Goal: Task Accomplishment & Management: Manage account settings

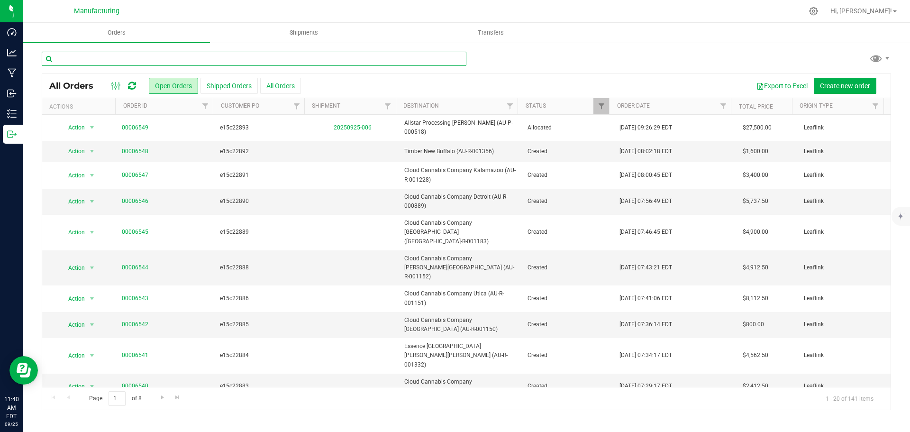
click at [153, 60] on input "text" at bounding box center [254, 59] width 424 height 14
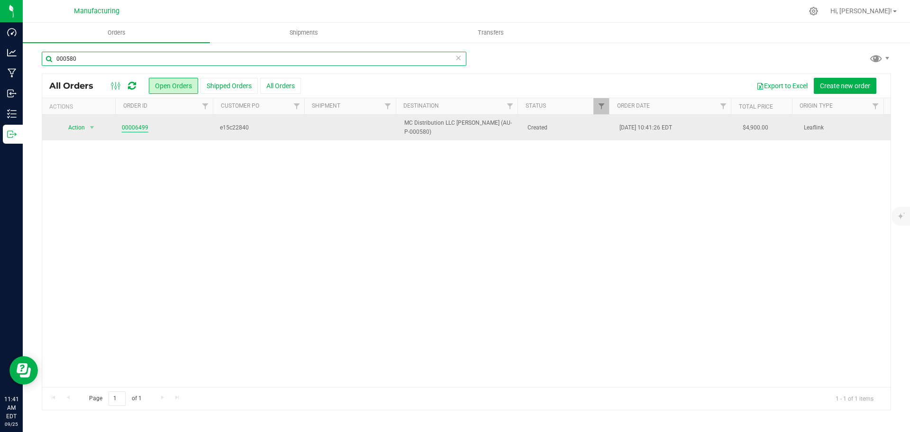
type input "000580"
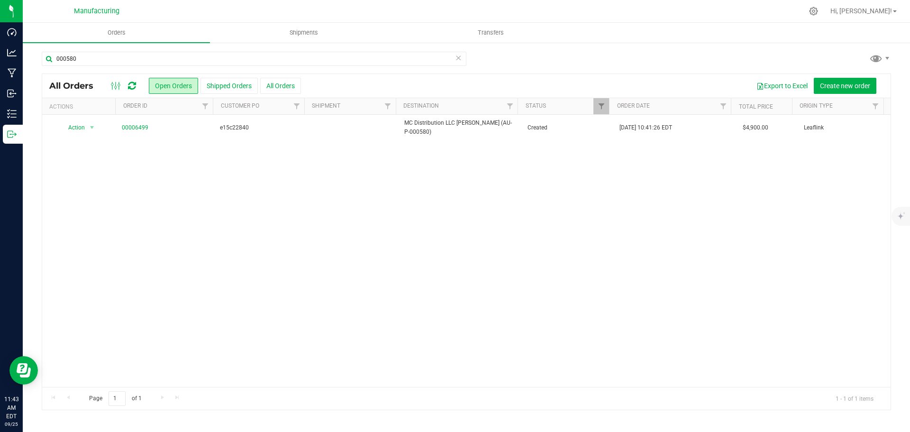
click at [134, 87] on icon at bounding box center [132, 85] width 8 height 9
click at [261, 129] on span "e15c22840" at bounding box center [260, 127] width 81 height 9
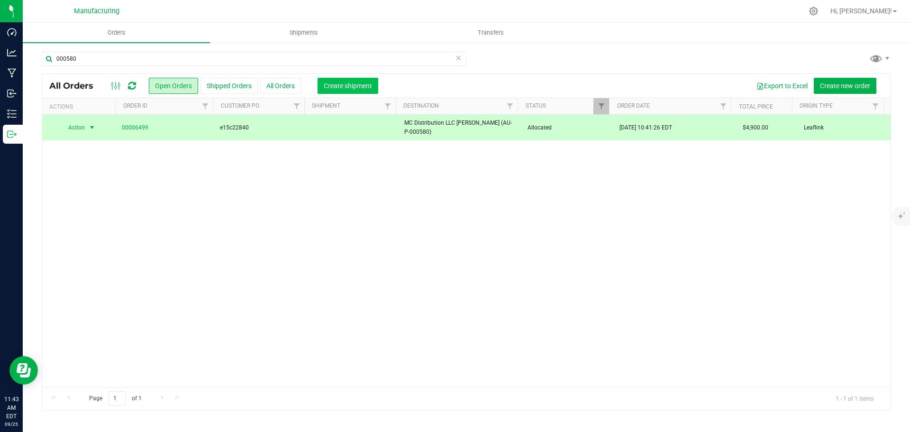
click at [352, 85] on span "Create shipment" at bounding box center [348, 86] width 48 height 8
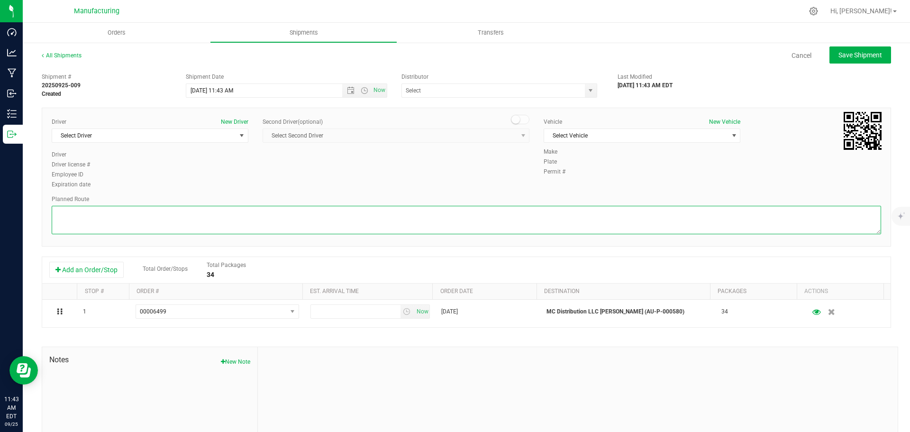
click at [136, 218] on textarea at bounding box center [466, 220] width 829 height 28
paste textarea "9410 Davis_Hwy_Dimondale, MI 48821____Get on I-96 E from Davis Hwy and Lansing …"
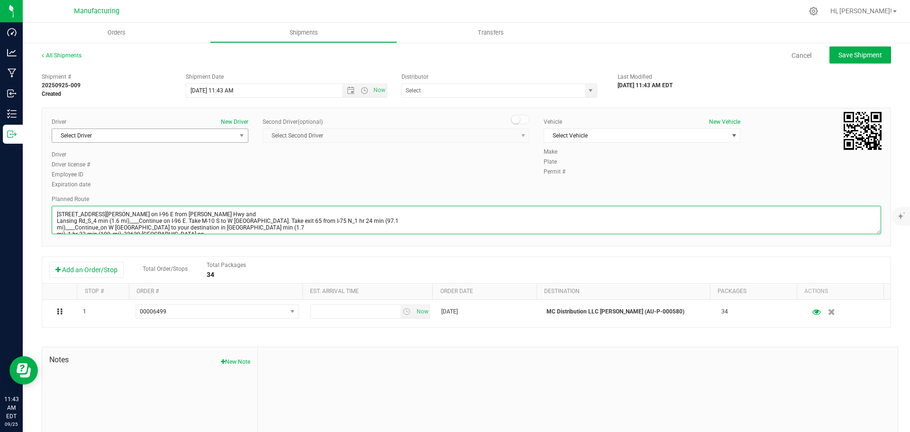
scroll to position [44, 0]
type textarea "9410 Davis_Hwy_Dimondale, MI 48821____Get on I-96 E from Davis Hwy and Lansing …"
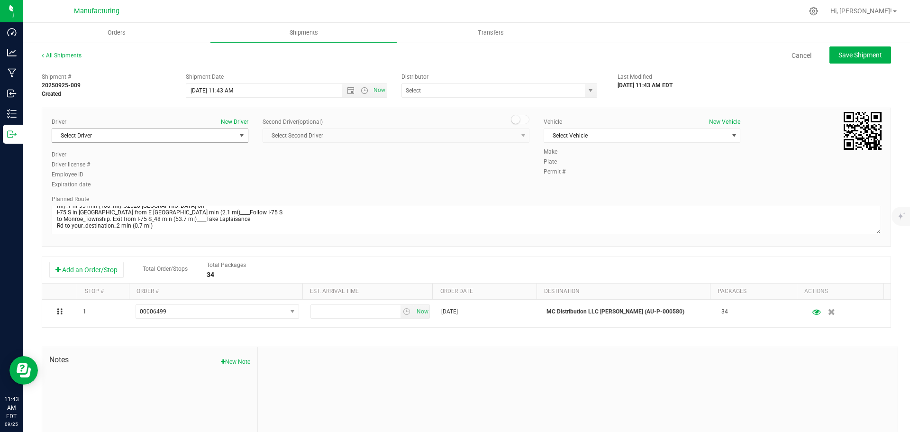
click at [118, 137] on span "Select Driver" at bounding box center [144, 135] width 184 height 13
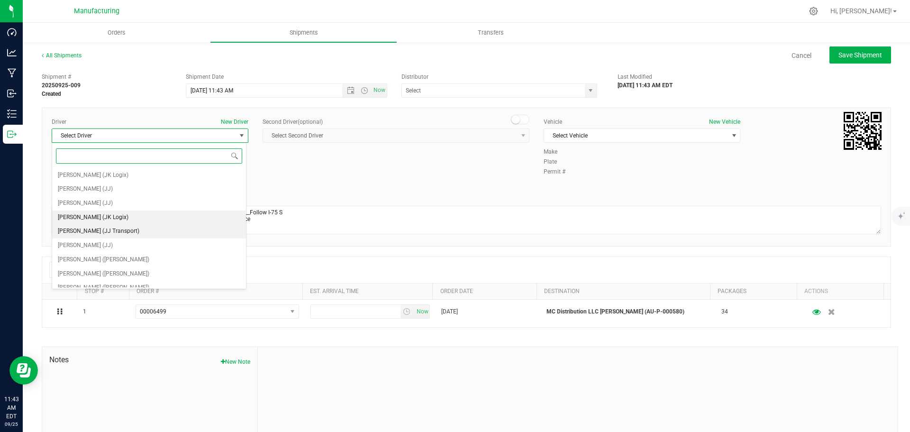
click at [94, 222] on span "Joshua Esch (JK Logix)" at bounding box center [93, 217] width 71 height 12
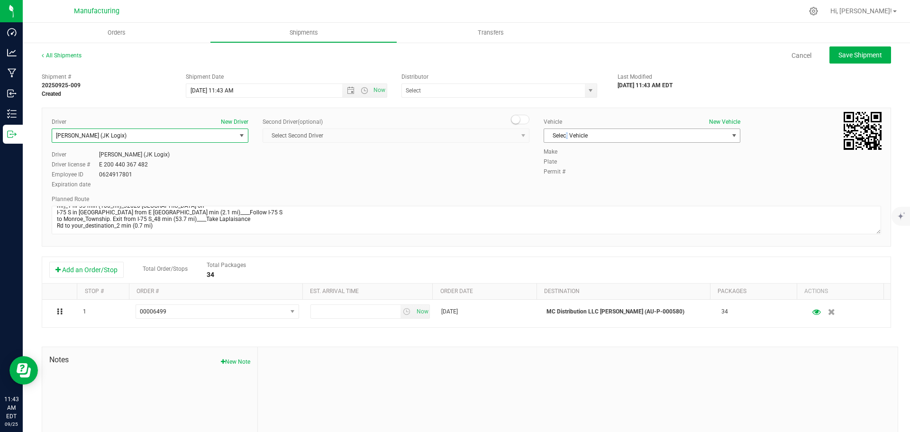
click at [563, 136] on span "Select Vehicle" at bounding box center [636, 135] width 184 height 13
click at [561, 181] on li "T3" at bounding box center [637, 180] width 194 height 14
click at [559, 139] on span "T3" at bounding box center [636, 135] width 184 height 13
click at [580, 205] on li "Van 16 - JK" at bounding box center [637, 208] width 194 height 14
click at [586, 94] on span "select" at bounding box center [590, 91] width 8 height 8
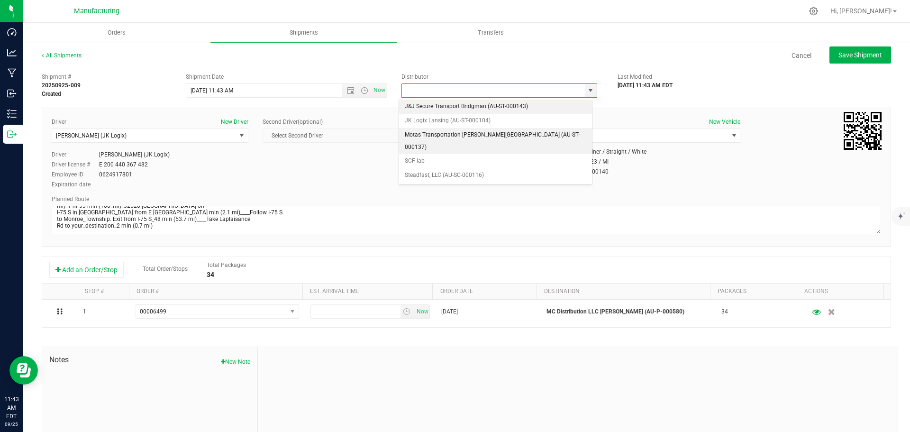
click at [426, 124] on li "JK Logix Lansing (AU-ST-000104)" at bounding box center [495, 121] width 193 height 14
type input "JK Logix Lansing (AU-ST-000104)"
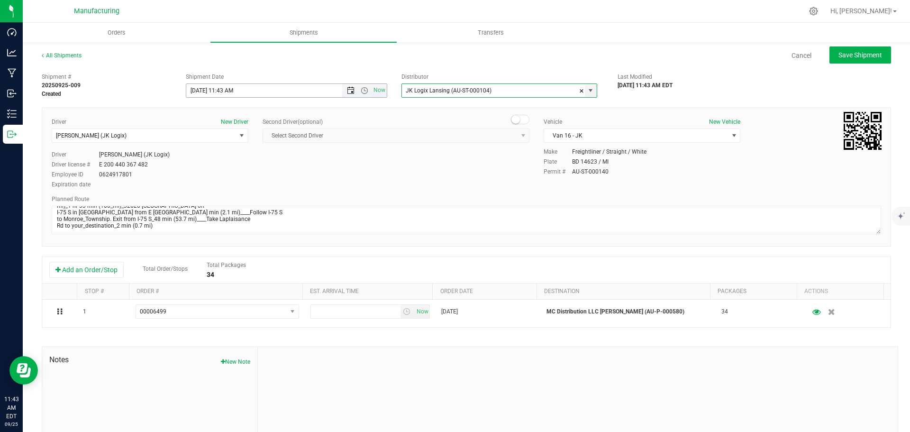
click at [348, 91] on span "Open the date view" at bounding box center [351, 91] width 8 height 8
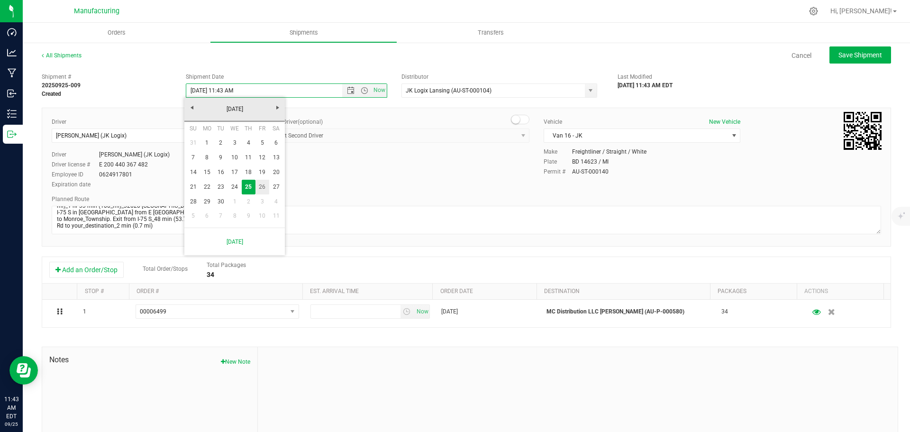
click at [267, 186] on link "26" at bounding box center [262, 187] width 14 height 15
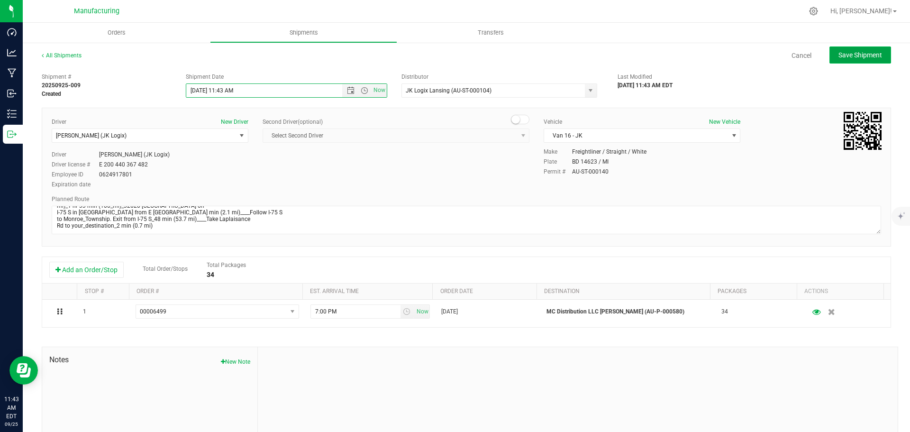
click at [845, 54] on span "Save Shipment" at bounding box center [860, 55] width 44 height 8
type input "9/26/2025 3:43 PM"
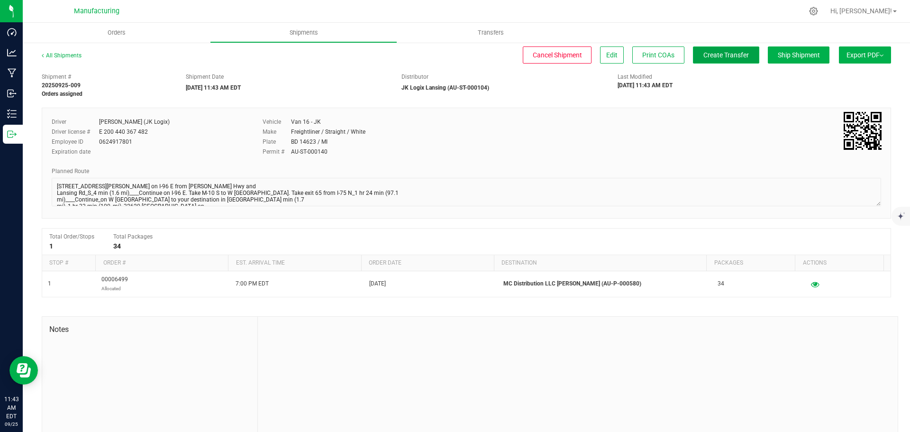
click at [730, 56] on span "Create Transfer" at bounding box center [725, 55] width 45 height 8
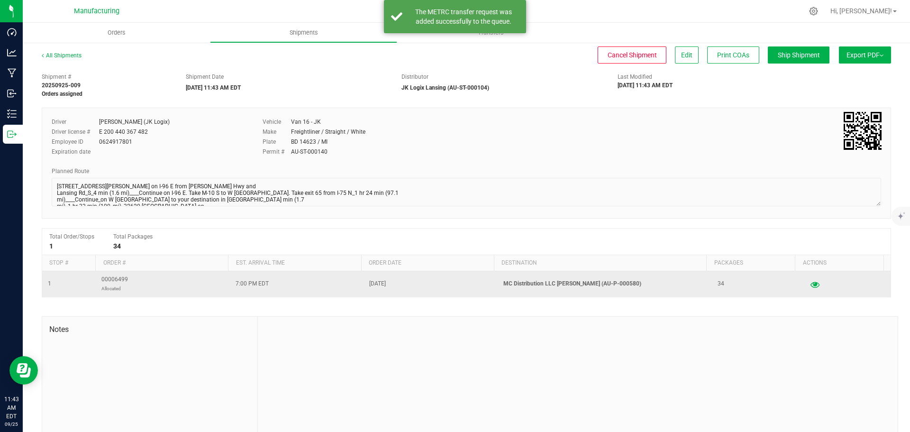
click at [810, 284] on icon "button" at bounding box center [814, 283] width 9 height 7
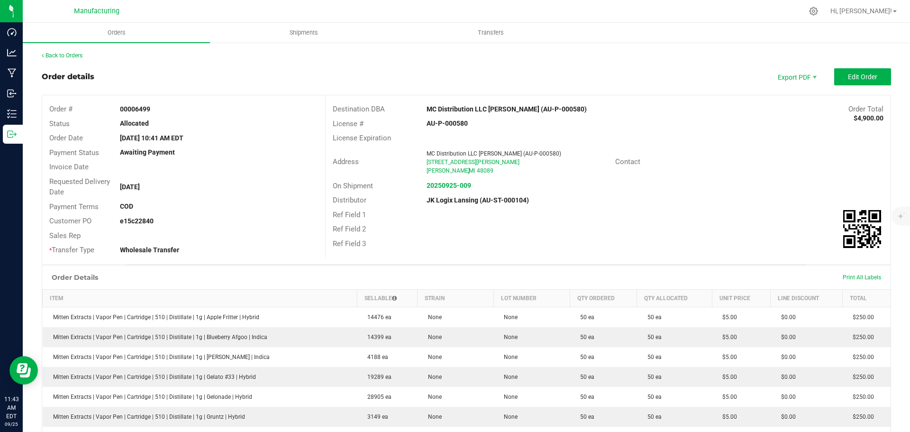
click at [135, 221] on strong "e15c22840" at bounding box center [137, 221] width 34 height 8
copy strong "e15c22840"
click at [449, 186] on strong "20250925-009" at bounding box center [448, 185] width 45 height 8
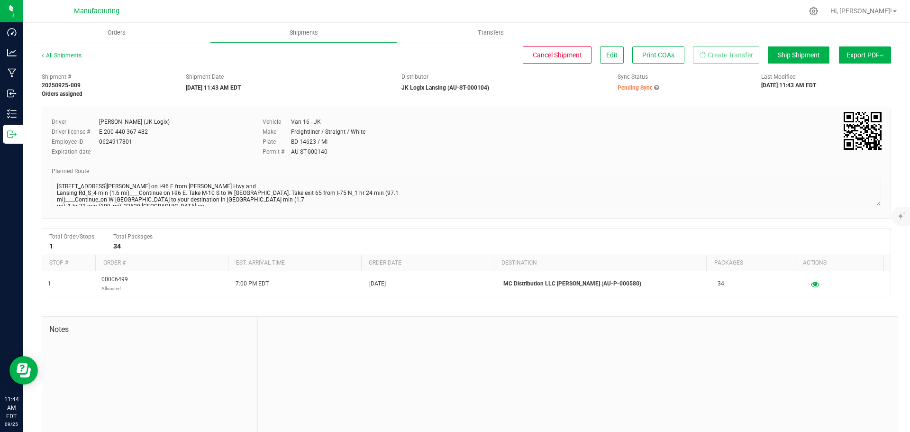
click at [654, 87] on icon at bounding box center [656, 88] width 5 height 6
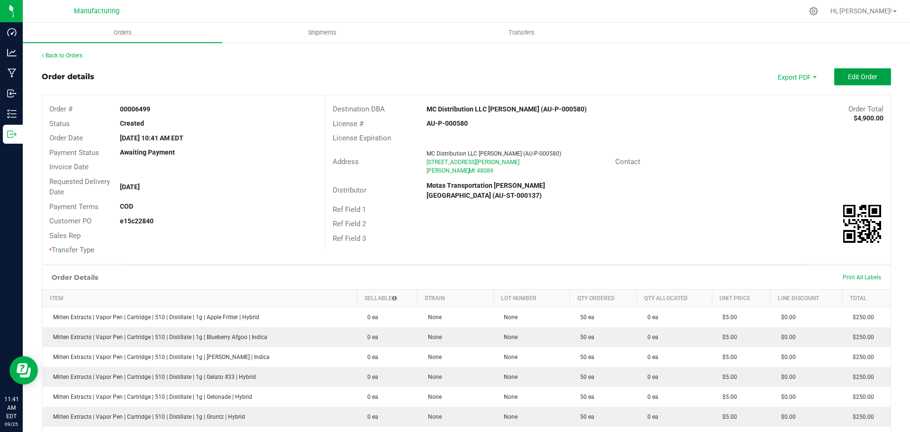
click at [876, 72] on button "Edit Order" at bounding box center [862, 76] width 57 height 17
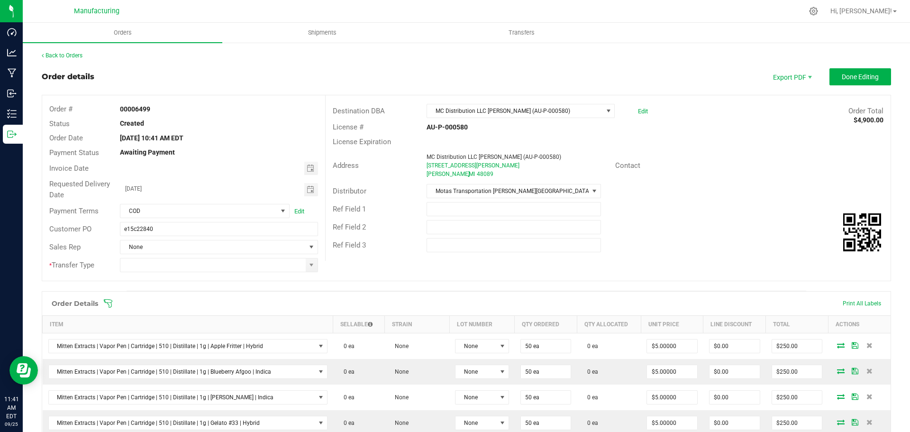
click at [107, 304] on icon at bounding box center [107, 302] width 9 height 9
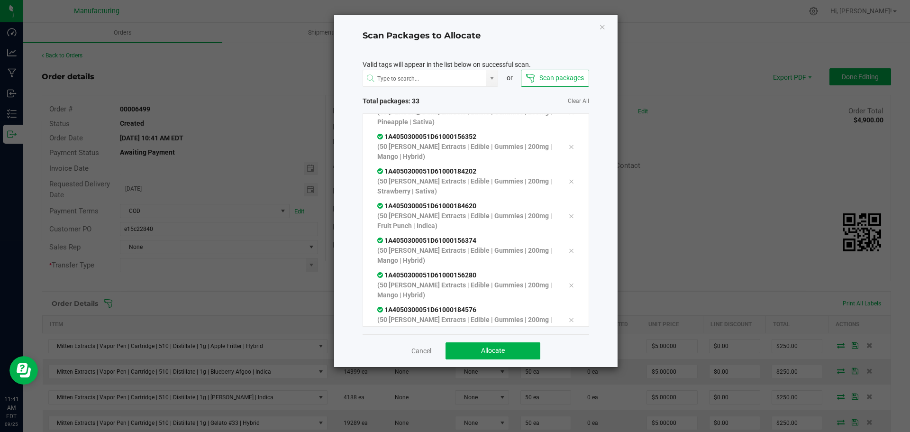
scroll to position [953, 0]
click at [518, 351] on button "Allocate" at bounding box center [492, 350] width 95 height 17
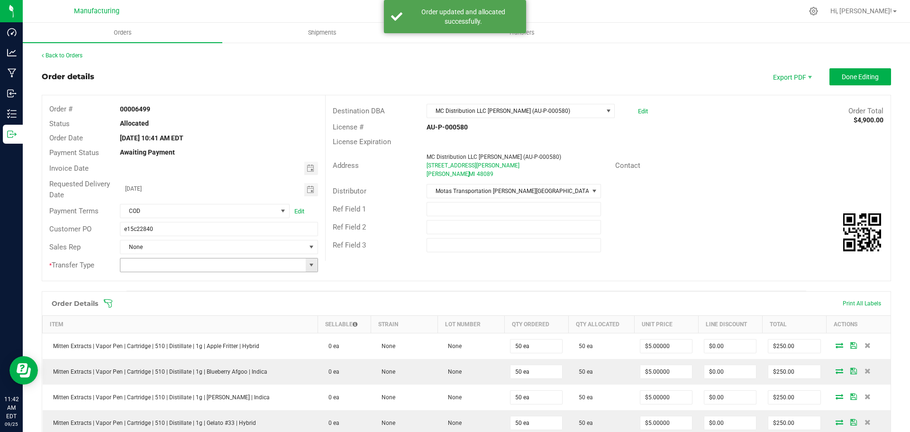
click at [307, 261] on span at bounding box center [311, 265] width 8 height 8
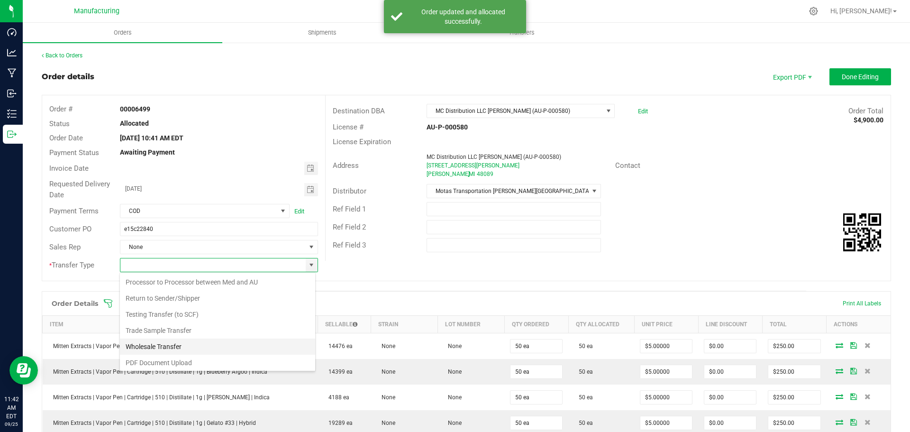
scroll to position [66, 0]
click at [170, 344] on li "Wholesale Transfer" at bounding box center [217, 344] width 195 height 16
type input "Wholesale Transfer"
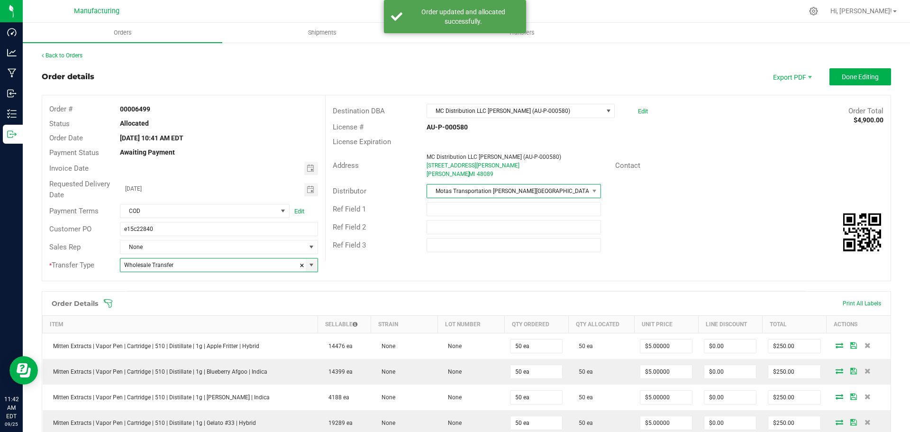
click at [502, 192] on span "Motas Transportation [PERSON_NAME][GEOGRAPHIC_DATA] (AU-ST-000137)" at bounding box center [507, 190] width 161 height 13
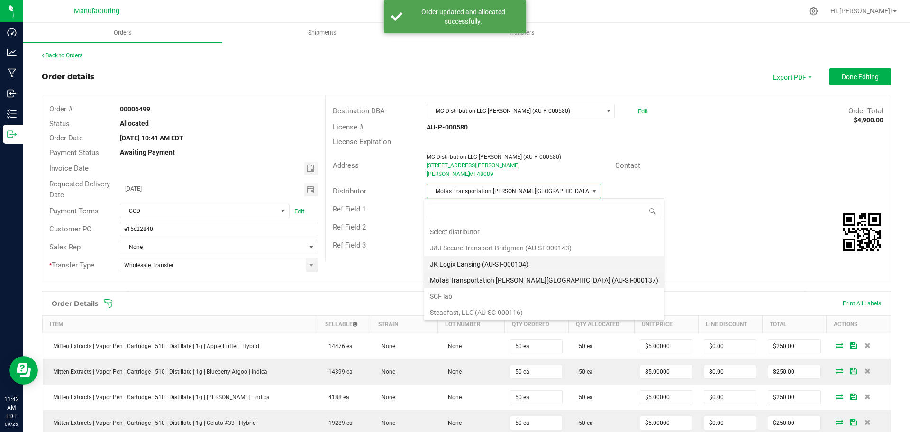
scroll to position [14, 172]
click at [463, 263] on li "JK Logix Lansing (AU-ST-000104)" at bounding box center [544, 264] width 240 height 16
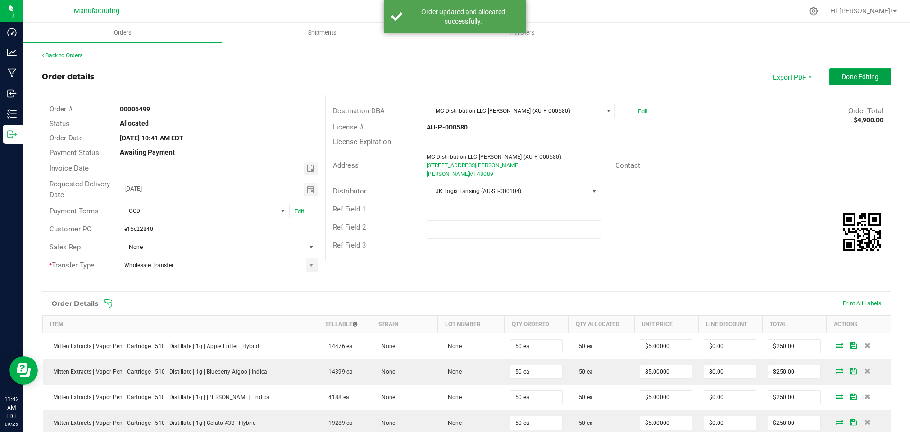
drag, startPoint x: 837, startPoint y: 80, endPoint x: 831, endPoint y: 89, distance: 11.0
click at [841, 80] on span "Done Editing" at bounding box center [859, 77] width 37 height 8
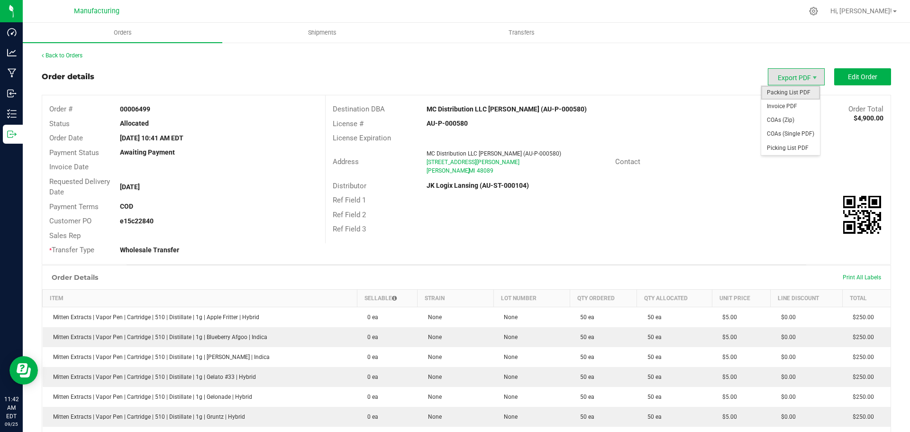
click at [791, 87] on span "Packing List PDF" at bounding box center [790, 93] width 59 height 14
